Goal: Information Seeking & Learning: Check status

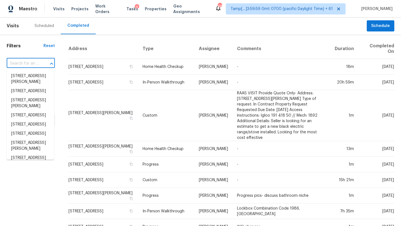
click at [32, 63] on input "text" at bounding box center [23, 63] width 33 height 9
paste input "29405 SW Teton Way, Wilsonville, OR 97070"
type input "29405 SW Teton Way, Wilsonville, OR 97070"
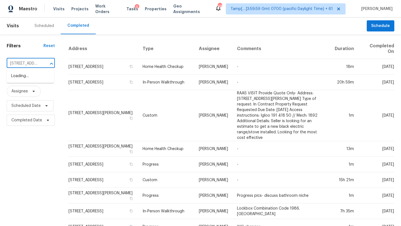
scroll to position [0, 52]
click at [28, 80] on li "29405 SW Teton Way, Wilsonville, OR 97070" at bounding box center [30, 76] width 47 height 9
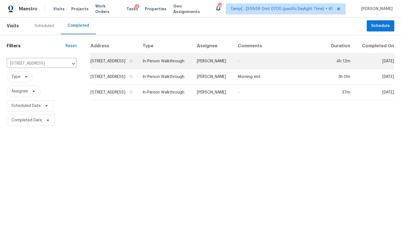
click at [323, 64] on td "-" at bounding box center [278, 61] width 91 height 16
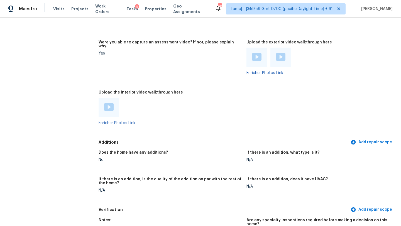
scroll to position [1157, 0]
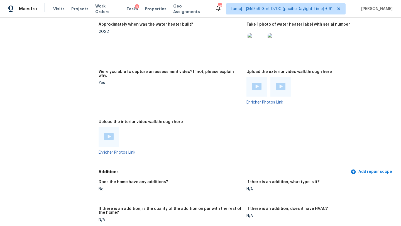
click at [107, 133] on img at bounding box center [108, 137] width 9 height 8
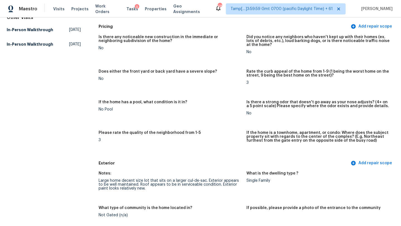
scroll to position [0, 0]
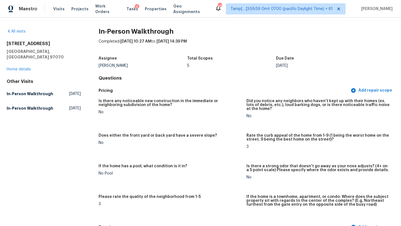
click at [17, 34] on div "All visits" at bounding box center [44, 32] width 74 height 6
click at [17, 31] on link "All visits" at bounding box center [16, 32] width 19 height 4
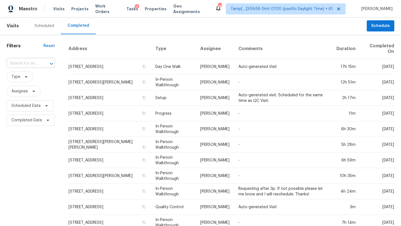
click at [30, 64] on input "text" at bounding box center [23, 63] width 33 height 9
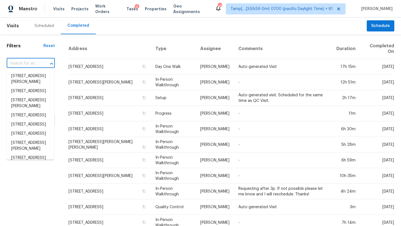
paste input "14906 Tuttle Point Dr, Houston, TX 77082"
type input "14906 Tuttle Point Dr, Houston, TX 77082"
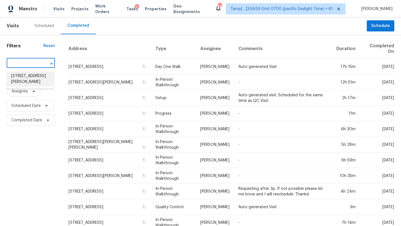
click at [31, 78] on li "14906 Tuttle Point Dr, Houston, TX 77082" at bounding box center [30, 79] width 47 height 15
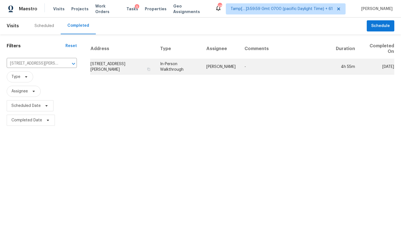
click at [202, 71] on td "Maria Zakharnitskaia" at bounding box center [221, 67] width 38 height 16
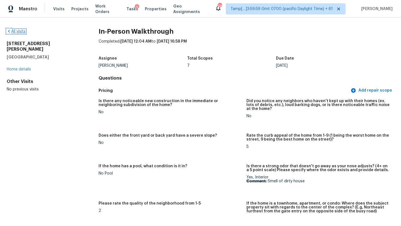
click at [20, 30] on link "All visits" at bounding box center [16, 32] width 19 height 4
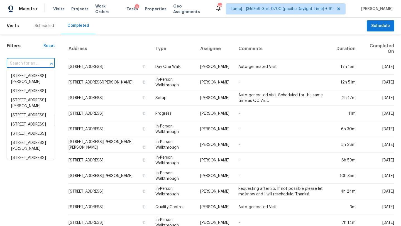
click at [29, 63] on input "text" at bounding box center [23, 63] width 33 height 9
paste input "237 Cinnamon Hills Ln, Lexington, SC 29072"
type input "237 Cinnamon Hills Ln, Lexington, SC 29072"
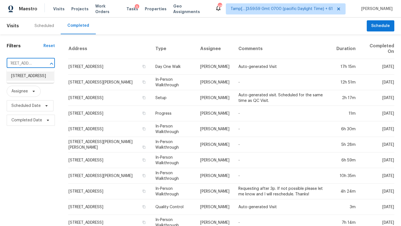
click at [29, 80] on li "237 Cinnamon Hills Ln, Lexington, SC 29072" at bounding box center [30, 76] width 47 height 9
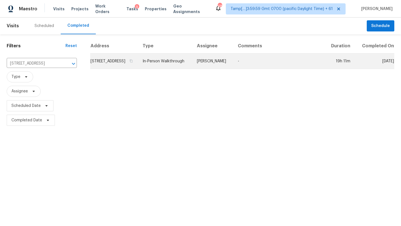
click at [254, 69] on td "-" at bounding box center [278, 61] width 91 height 16
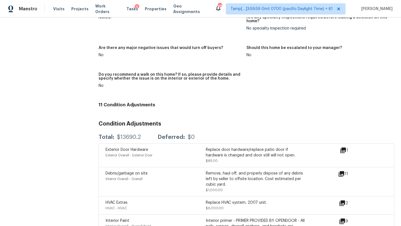
scroll to position [1305, 0]
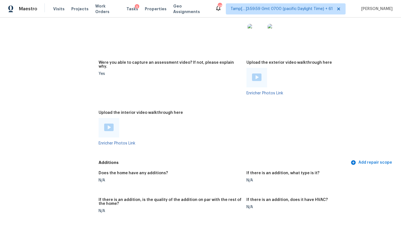
scroll to position [1051, 0]
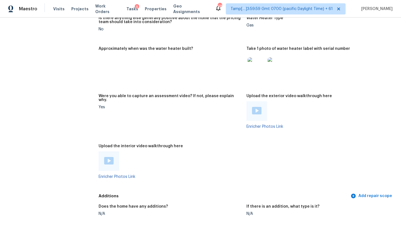
click at [111, 157] on img at bounding box center [108, 161] width 9 height 8
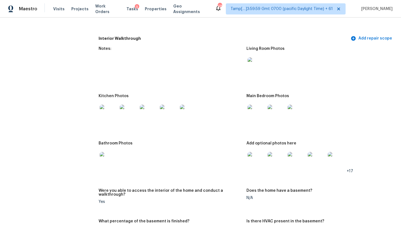
scroll to position [653, 0]
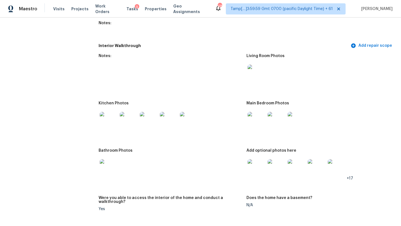
click at [110, 117] on img at bounding box center [109, 121] width 18 height 18
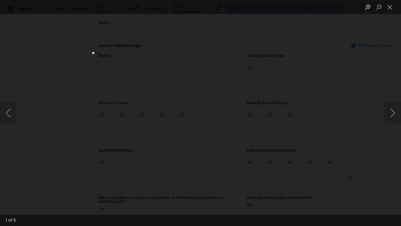
click at [355, 84] on div "Lightbox" at bounding box center [200, 113] width 401 height 226
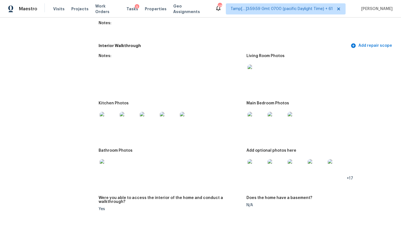
click at [131, 118] on img at bounding box center [129, 121] width 18 height 18
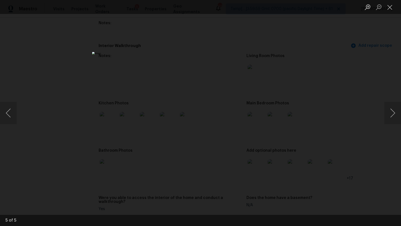
click at [376, 73] on div "Lightbox" at bounding box center [200, 113] width 401 height 226
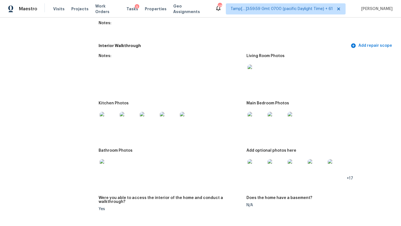
click at [257, 125] on img at bounding box center [257, 121] width 18 height 18
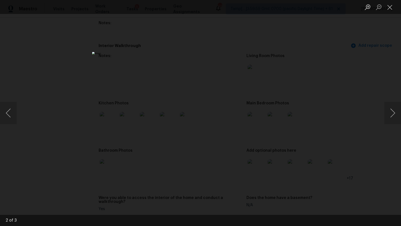
click at [322, 90] on div "Lightbox" at bounding box center [200, 113] width 401 height 226
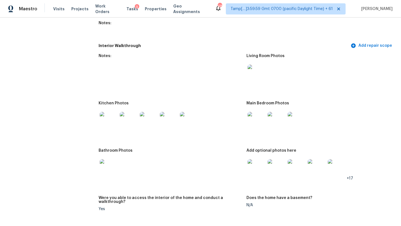
click at [252, 175] on div at bounding box center [257, 168] width 20 height 25
click at [252, 171] on img at bounding box center [257, 168] width 18 height 18
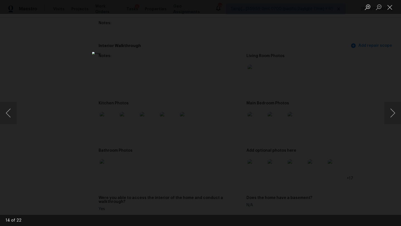
click at [361, 80] on div "Lightbox" at bounding box center [200, 113] width 401 height 226
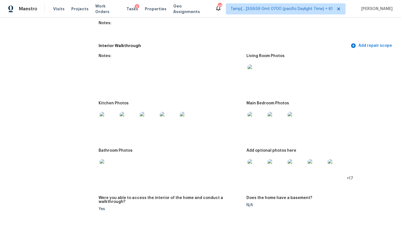
click at [259, 167] on img at bounding box center [257, 168] width 18 height 18
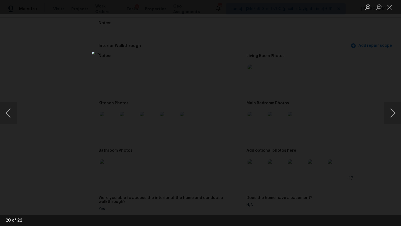
click at [392, 23] on div "Lightbox" at bounding box center [200, 113] width 401 height 226
